Goal: Navigation & Orientation: Find specific page/section

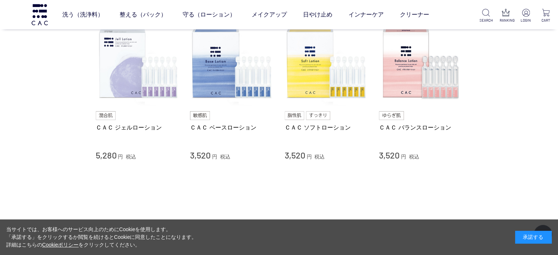
scroll to position [61, 0]
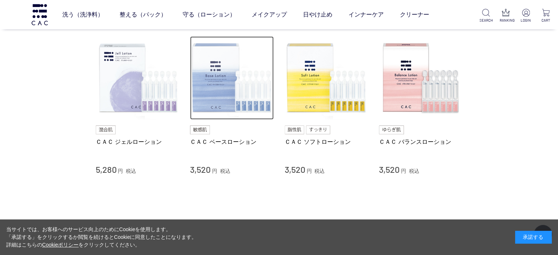
click at [218, 94] on img at bounding box center [232, 78] width 84 height 84
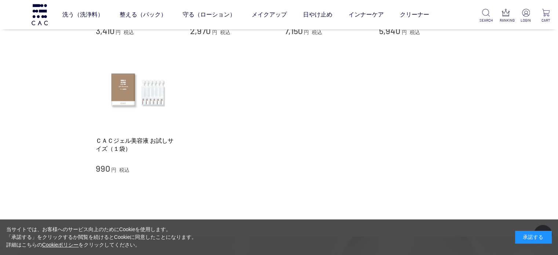
scroll to position [5087, 0]
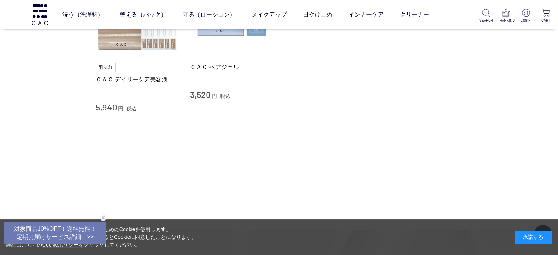
scroll to position [385, 0]
